Goal: Task Accomplishment & Management: Manage account settings

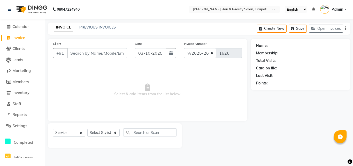
select select "5401"
click at [80, 133] on select "Select Service Product Membership Package Voucher Prepaid Gift Card" at bounding box center [69, 133] width 32 height 8
select select "product"
click at [53, 129] on select "Select Service Product Membership Package Voucher Prepaid Gift Card" at bounding box center [69, 133] width 32 height 8
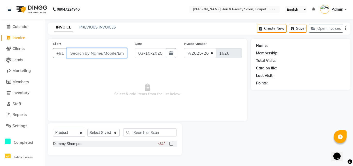
click at [107, 54] on input "Client" at bounding box center [97, 53] width 60 height 10
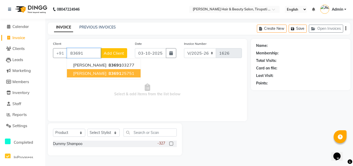
click at [109, 71] on span "83691" at bounding box center [115, 73] width 13 height 5
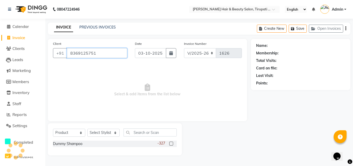
type input "8369125751"
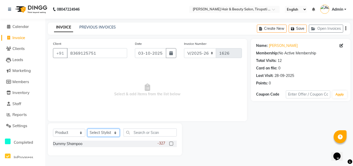
click at [115, 130] on select "Select Stylist [PERSON_NAME] [PERSON_NAME] Kajal [PERSON_NAME] [PERSON_NAME] [P…" at bounding box center [103, 133] width 32 height 8
click at [148, 130] on input "text" at bounding box center [150, 132] width 53 height 8
click at [167, 142] on div "-327" at bounding box center [167, 143] width 19 height 6
click at [87, 144] on div "Dummy Shampoo -327" at bounding box center [115, 143] width 124 height 6
click at [82, 144] on div "Dummy Shampoo" at bounding box center [67, 143] width 29 height 5
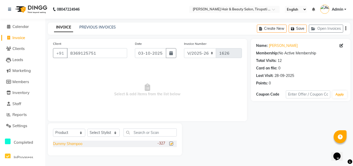
checkbox input "false"
click at [117, 134] on select "Select Stylist [PERSON_NAME] [PERSON_NAME] Kajal [PERSON_NAME] [PERSON_NAME] [P…" at bounding box center [103, 133] width 32 height 8
select select "67904"
click at [87, 129] on select "Select Stylist [PERSON_NAME] [PERSON_NAME] Kajal [PERSON_NAME] [PERSON_NAME] [P…" at bounding box center [103, 133] width 32 height 8
click at [144, 145] on div "Dummy Shampoo -327" at bounding box center [115, 143] width 124 height 6
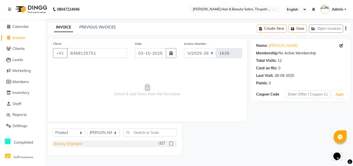
click at [71, 144] on div "Dummy Shampoo" at bounding box center [67, 143] width 29 height 5
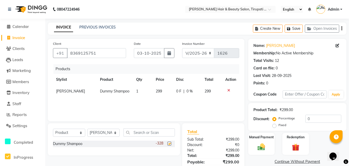
checkbox input "false"
click at [116, 91] on span "Dummy Shampoo" at bounding box center [114, 91] width 29 height 5
select select "67904"
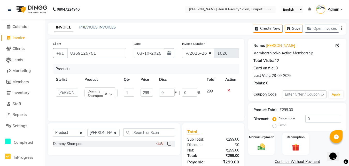
click at [100, 93] on span "Dummy Shampoo" at bounding box center [96, 93] width 16 height 9
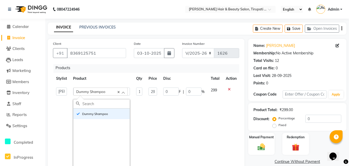
scroll to position [5, 0]
click at [153, 87] on input "299" at bounding box center [153, 91] width 9 height 8
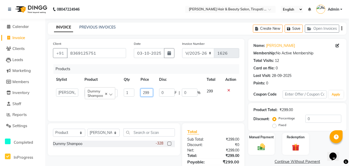
scroll to position [0, 0]
drag, startPoint x: 150, startPoint y: 92, endPoint x: 142, endPoint y: 93, distance: 7.9
click at [142, 93] on input "299" at bounding box center [147, 92] width 12 height 8
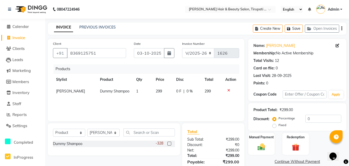
click at [214, 91] on td "299" at bounding box center [212, 91] width 21 height 12
select select "67904"
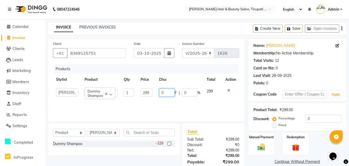
drag, startPoint x: 167, startPoint y: 91, endPoint x: 151, endPoint y: 96, distance: 17.1
click at [151, 96] on tr "[PERSON_NAME] [PERSON_NAME] Kajal [PERSON_NAME] [PERSON_NAME] [PERSON_NAME] [PE…" at bounding box center [146, 92] width 186 height 15
type input "12"
click at [211, 91] on td "299" at bounding box center [213, 92] width 19 height 15
select select "67904"
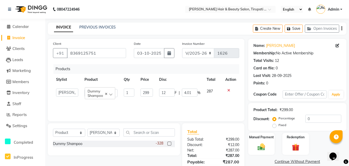
click at [214, 90] on td "287" at bounding box center [213, 92] width 19 height 15
click at [213, 89] on td "287" at bounding box center [213, 92] width 19 height 15
click at [211, 88] on td "287" at bounding box center [213, 92] width 19 height 15
click at [210, 92] on span "287" at bounding box center [210, 91] width 6 height 5
click at [211, 92] on span "287" at bounding box center [210, 91] width 6 height 5
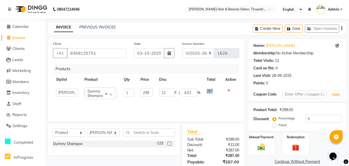
click at [211, 92] on span "287" at bounding box center [210, 91] width 6 height 5
click at [151, 93] on input "299" at bounding box center [147, 92] width 12 height 8
drag, startPoint x: 150, startPoint y: 92, endPoint x: 133, endPoint y: 92, distance: 17.3
click at [133, 92] on tr "[PERSON_NAME] [PERSON_NAME] Kajal [PERSON_NAME] [PERSON_NAME] [PERSON_NAME] [PE…" at bounding box center [146, 92] width 186 height 15
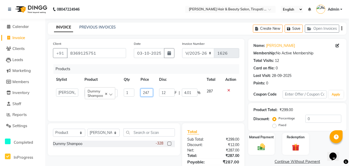
type input "2475"
click at [163, 102] on div "Products Stylist Product Qty Price Disc Total Action [PERSON_NAME] [PERSON_NAME…" at bounding box center [146, 90] width 186 height 52
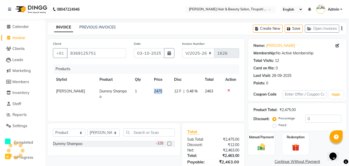
drag, startPoint x: 159, startPoint y: 91, endPoint x: 147, endPoint y: 92, distance: 11.7
click at [147, 92] on tr "[PERSON_NAME] Dummy Shampoo 1 2475 12 F | 0.48 % 2463" at bounding box center [146, 93] width 186 height 17
click at [155, 89] on span "2475" at bounding box center [158, 91] width 8 height 5
select select "67904"
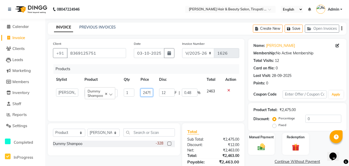
click at [145, 92] on input "2475" at bounding box center [147, 92] width 12 height 8
click at [150, 93] on input "2475" at bounding box center [147, 92] width 12 height 8
type input "5"
click at [150, 93] on input "5" at bounding box center [147, 92] width 12 height 8
type input "1200"
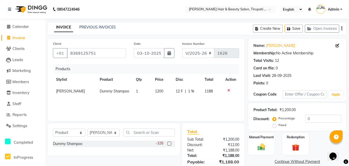
click at [178, 88] on span "12 F" at bounding box center [179, 90] width 7 height 5
select select "67904"
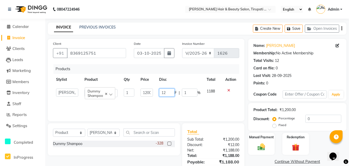
click at [168, 92] on input "12" at bounding box center [167, 92] width 16 height 8
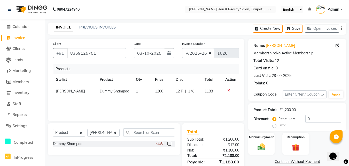
click at [191, 92] on span "1 %" at bounding box center [191, 90] width 6 height 5
select select "67904"
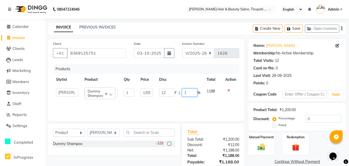
click at [189, 91] on input "1" at bounding box center [190, 92] width 16 height 8
type input "10"
click at [211, 92] on span "1188" at bounding box center [211, 91] width 8 height 5
select select "67904"
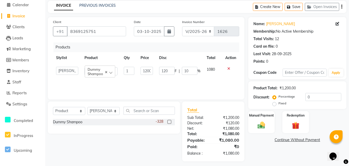
scroll to position [25, 0]
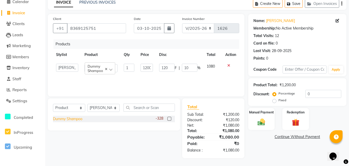
click at [68, 119] on div "Dummy Shampoo" at bounding box center [67, 118] width 29 height 5
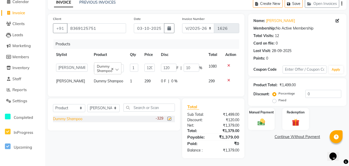
checkbox input "false"
click at [146, 78] on td "299" at bounding box center [149, 81] width 17 height 12
select select "67904"
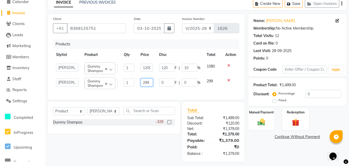
click at [148, 83] on input "299" at bounding box center [147, 82] width 12 height 8
type input "9"
click at [150, 83] on input "9" at bounding box center [147, 82] width 12 height 8
type input "1200"
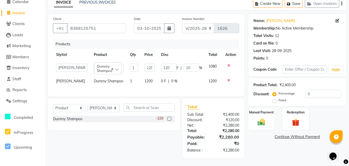
click at [171, 80] on span "0 %" at bounding box center [174, 80] width 6 height 5
select select "67904"
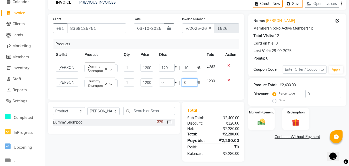
click at [186, 82] on input "0" at bounding box center [190, 82] width 16 height 8
type input "10"
click at [198, 93] on div "Products Stylist Product Qty Price Disc Total Action [PERSON_NAME] [PERSON_NAME…" at bounding box center [146, 66] width 186 height 55
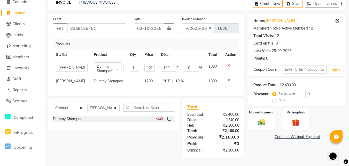
click at [68, 122] on div "Dummy Shampoo -329" at bounding box center [114, 119] width 122 height 6
click at [71, 122] on div "Dummy Shampoo" at bounding box center [67, 118] width 29 height 5
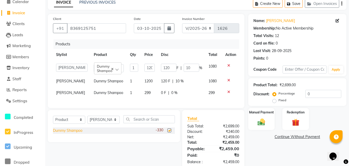
checkbox input "false"
click at [146, 91] on span "299" at bounding box center [148, 92] width 6 height 5
select select "67904"
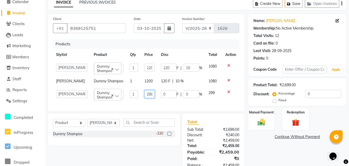
click at [150, 92] on input "299" at bounding box center [150, 94] width 10 height 8
type input "2"
type input "375"
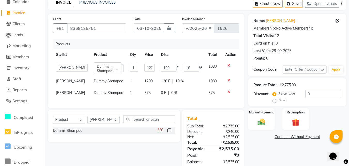
click at [171, 93] on span "0 %" at bounding box center [174, 92] width 6 height 5
select select "67904"
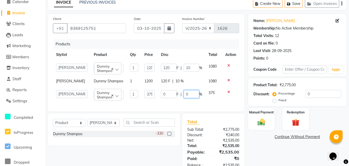
click at [190, 93] on input "0" at bounding box center [192, 94] width 16 height 8
type input "10"
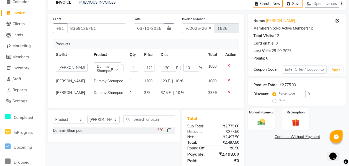
click at [190, 113] on div "Client [PHONE_NUMBER] Date [DATE] Invoice Number V/2025 V/[PHONE_NUMBER] Produc…" at bounding box center [146, 94] width 205 height 161
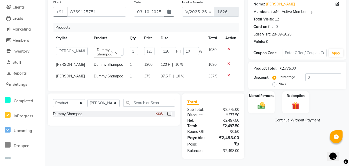
scroll to position [46, 0]
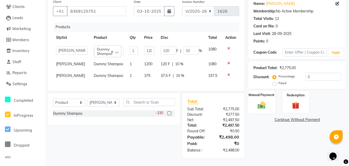
click at [258, 107] on div "Manual Payment" at bounding box center [262, 101] width 28 height 23
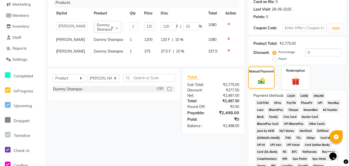
scroll to position [72, 0]
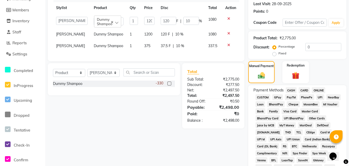
click at [145, 46] on span "375" at bounding box center [147, 45] width 6 height 5
select select "67904"
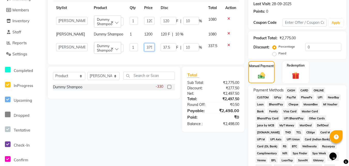
click at [150, 47] on input "375" at bounding box center [149, 47] width 10 height 8
type input "350"
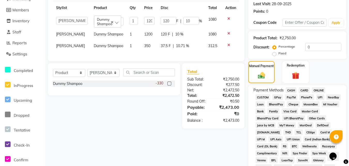
click at [194, 54] on div "Products Stylist Product Qty Price Disc Total Action [PERSON_NAME] [PERSON_NAME…" at bounding box center [146, 23] width 186 height 63
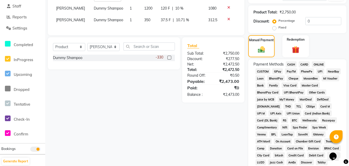
click at [279, 72] on span "GPay" at bounding box center [278, 71] width 11 height 6
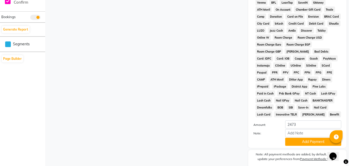
scroll to position [249, 0]
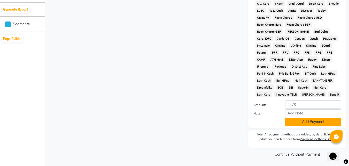
click at [304, 121] on button "Add Payment" at bounding box center [314, 122] width 56 height 8
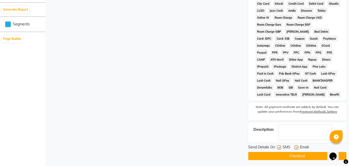
scroll to position [251, 0]
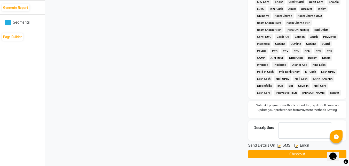
click at [286, 152] on button "Checkout" at bounding box center [298, 154] width 98 height 8
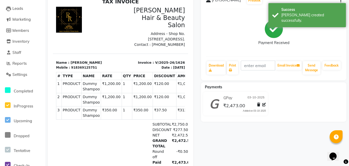
scroll to position [52, 0]
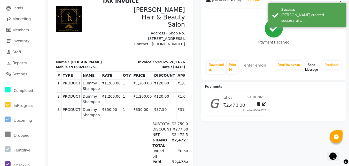
click at [308, 70] on button "Send Message" at bounding box center [312, 67] width 18 height 13
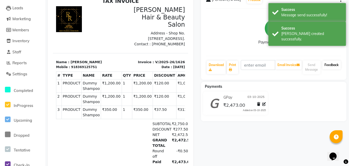
click at [335, 68] on link "Feedback" at bounding box center [332, 65] width 18 height 9
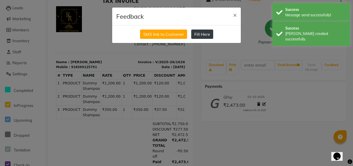
click at [202, 35] on button "Fill Here" at bounding box center [202, 33] width 22 height 9
